Goal: Information Seeking & Learning: Learn about a topic

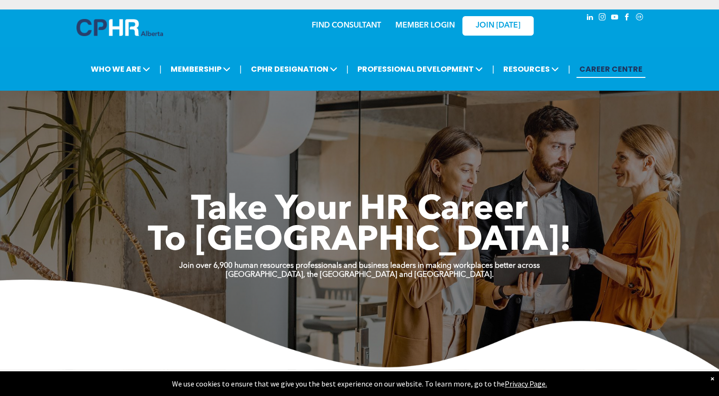
drag, startPoint x: 113, startPoint y: 37, endPoint x: 67, endPoint y: 87, distance: 68.2
click at [67, 87] on div "| WHO WE ARE ASSOCIATION About CPHR [GEOGRAPHIC_DATA] Board of Directors Team C…" at bounding box center [359, 69] width 719 height 43
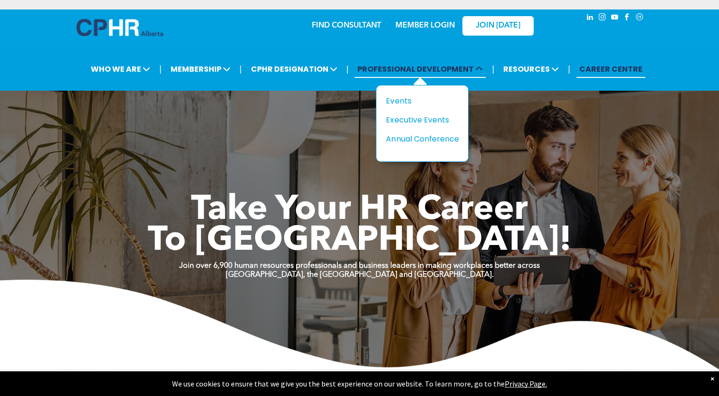
click at [413, 68] on span "PROFESSIONAL DEVELOPMENT" at bounding box center [419, 69] width 131 height 18
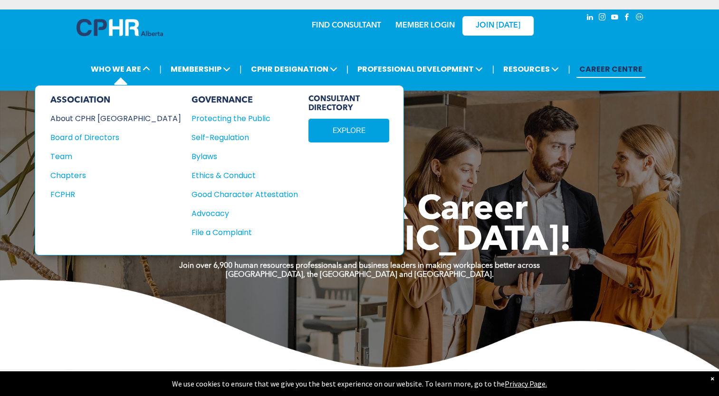
click at [86, 113] on div "About CPHR [GEOGRAPHIC_DATA]" at bounding box center [109, 119] width 118 height 12
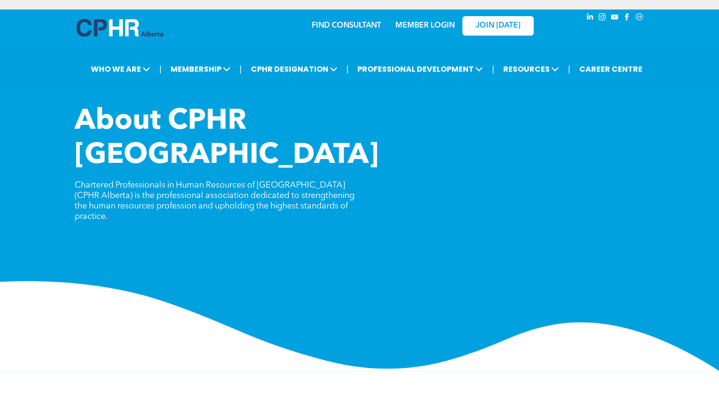
click at [94, 215] on div "About CPHR Alberta Chartered Professionals in Human Resources of Alberta (CPHR …" at bounding box center [359, 238] width 719 height 267
